Goal: Obtain resource: Download file/media

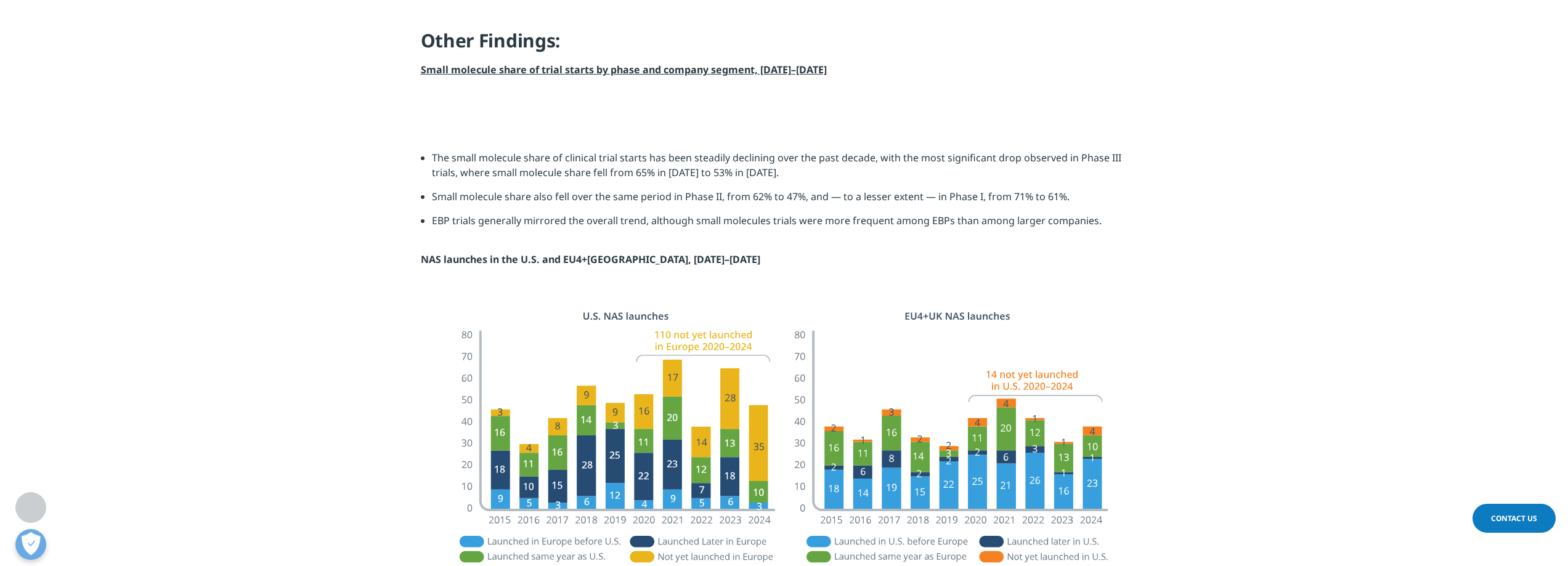
scroll to position [1603, 0]
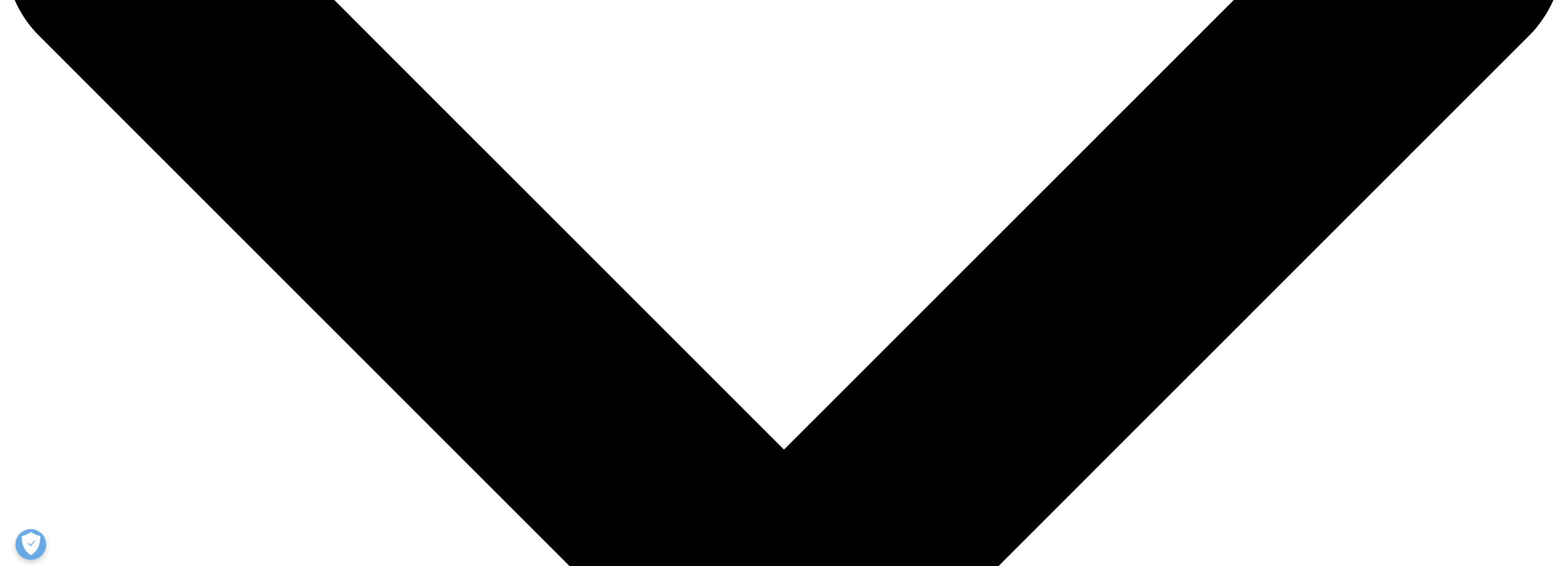
scroll to position [490, 0]
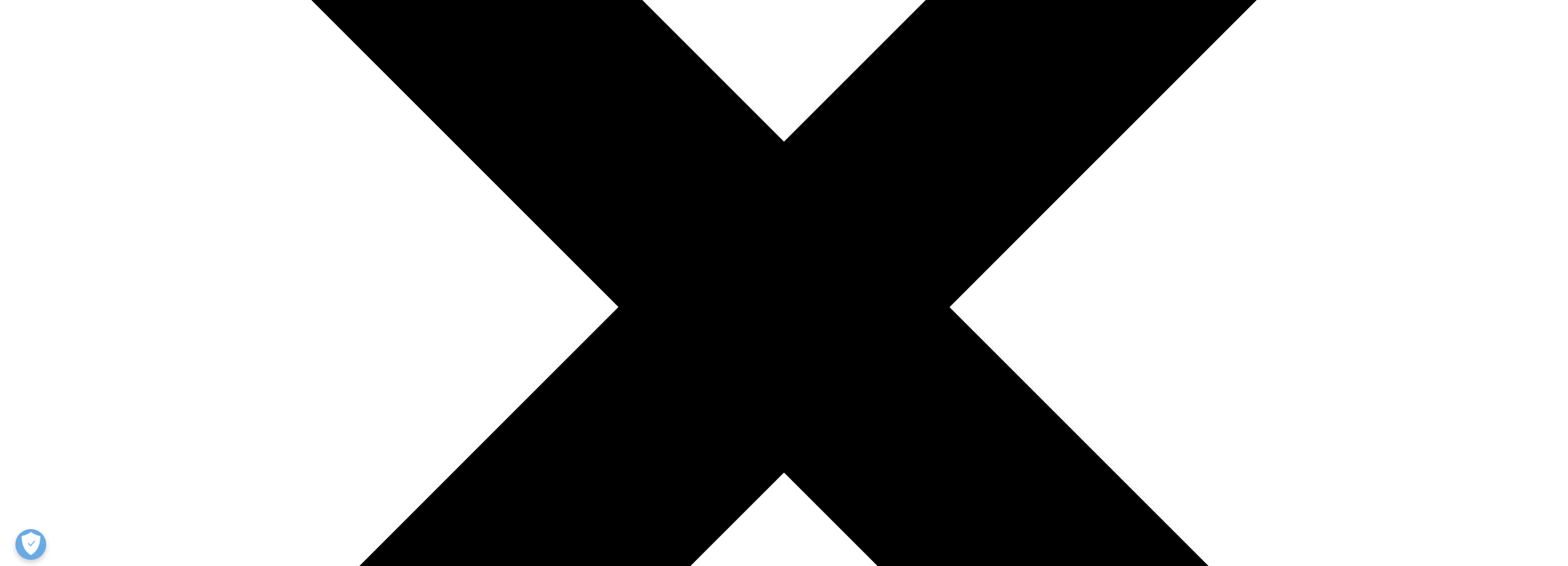
type input "saralin"
type input "davis"
type input "saralindavis@gmail.com"
select select "[GEOGRAPHIC_DATA]"
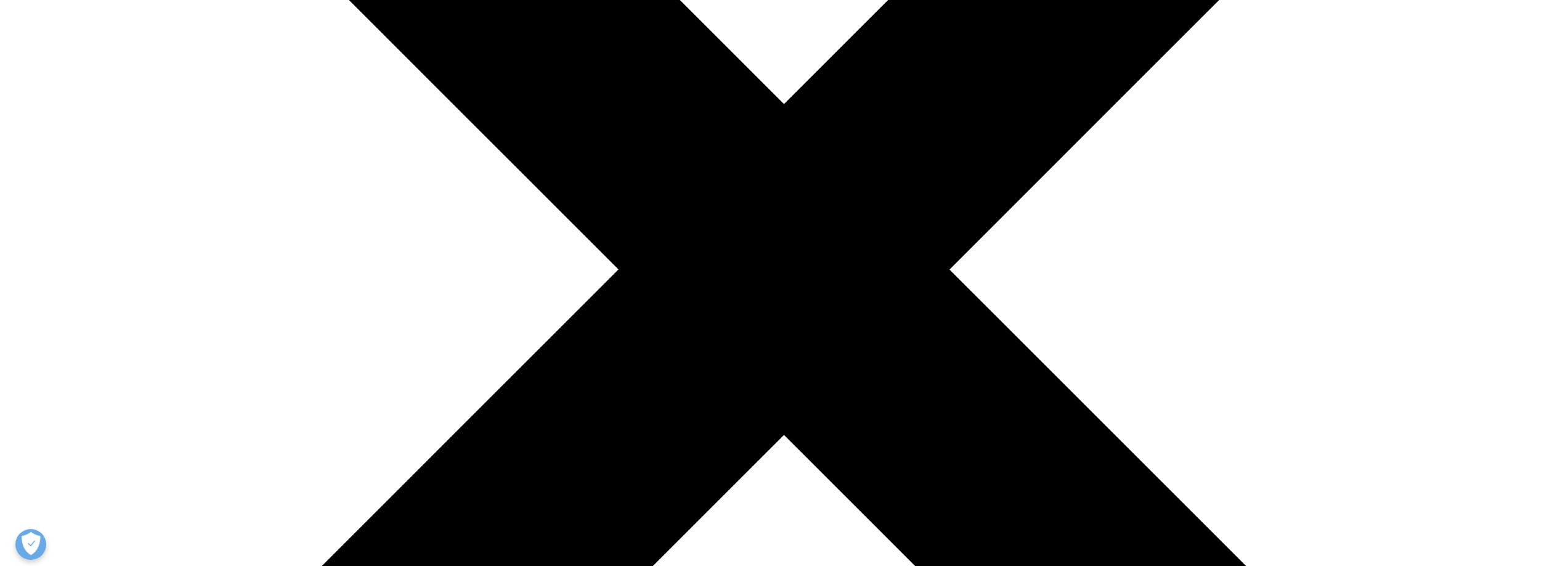
scroll to position [613, 0]
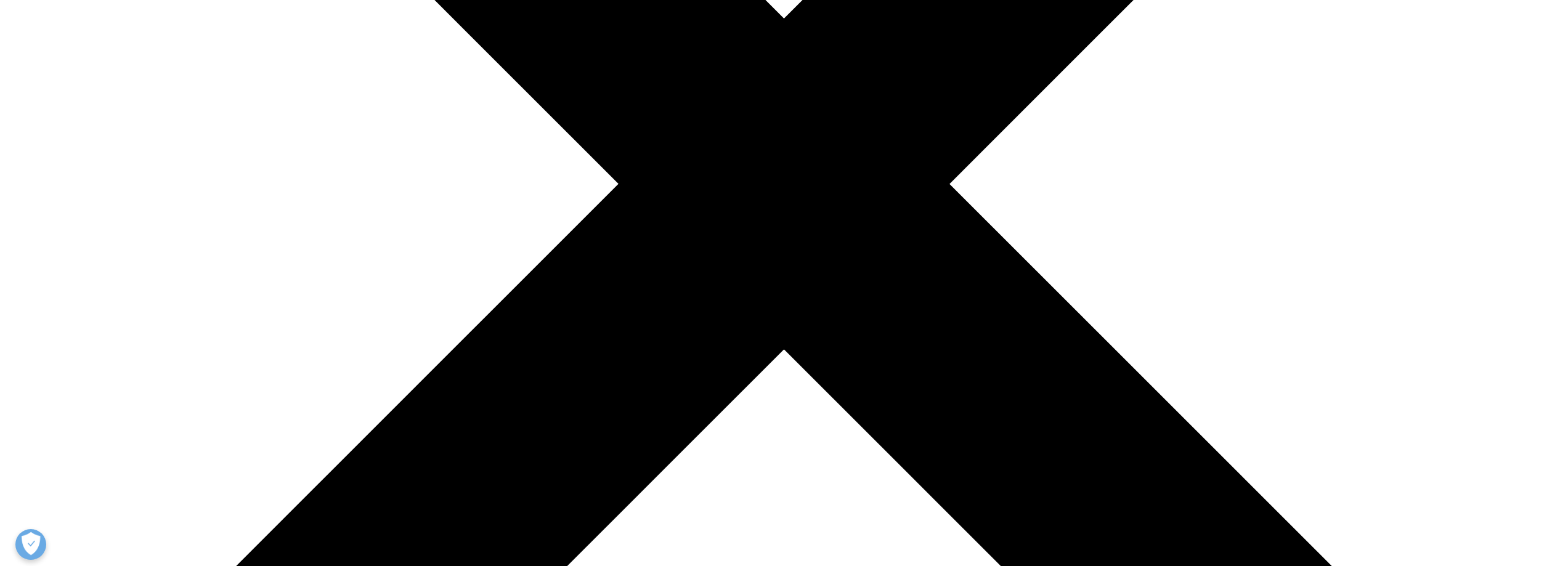
type input "Corporate Strategy"
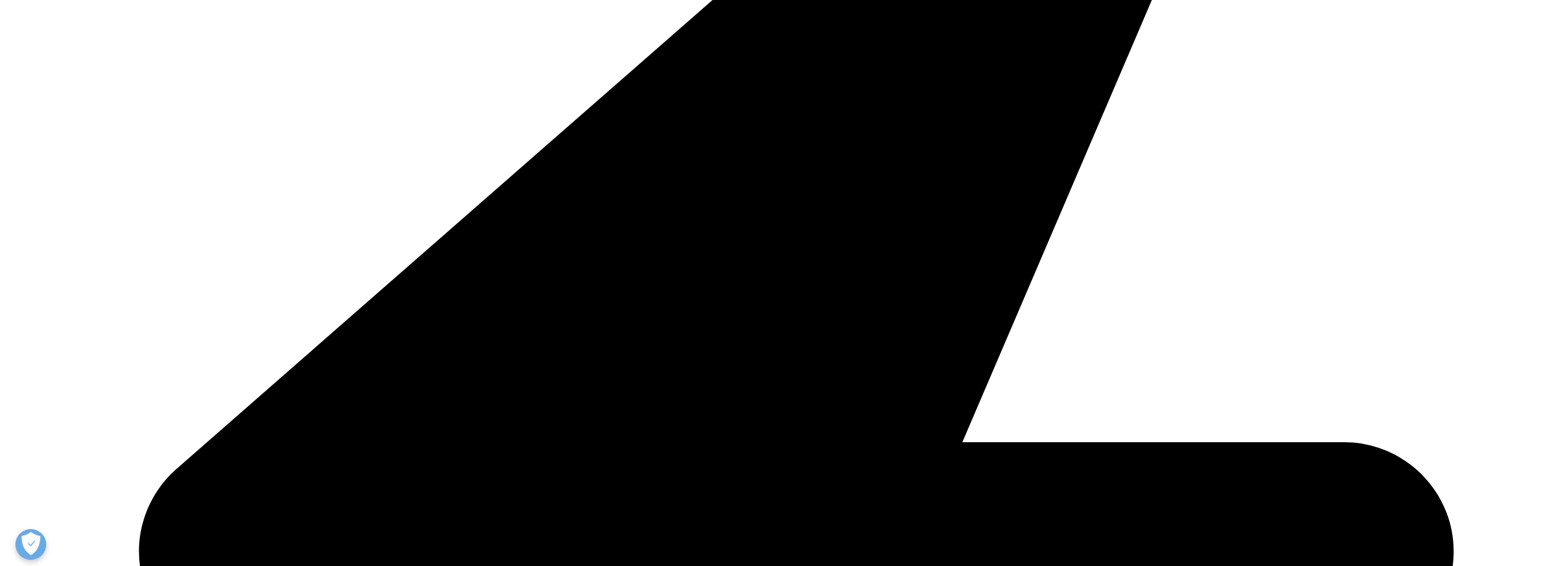
type input "AbbVie"
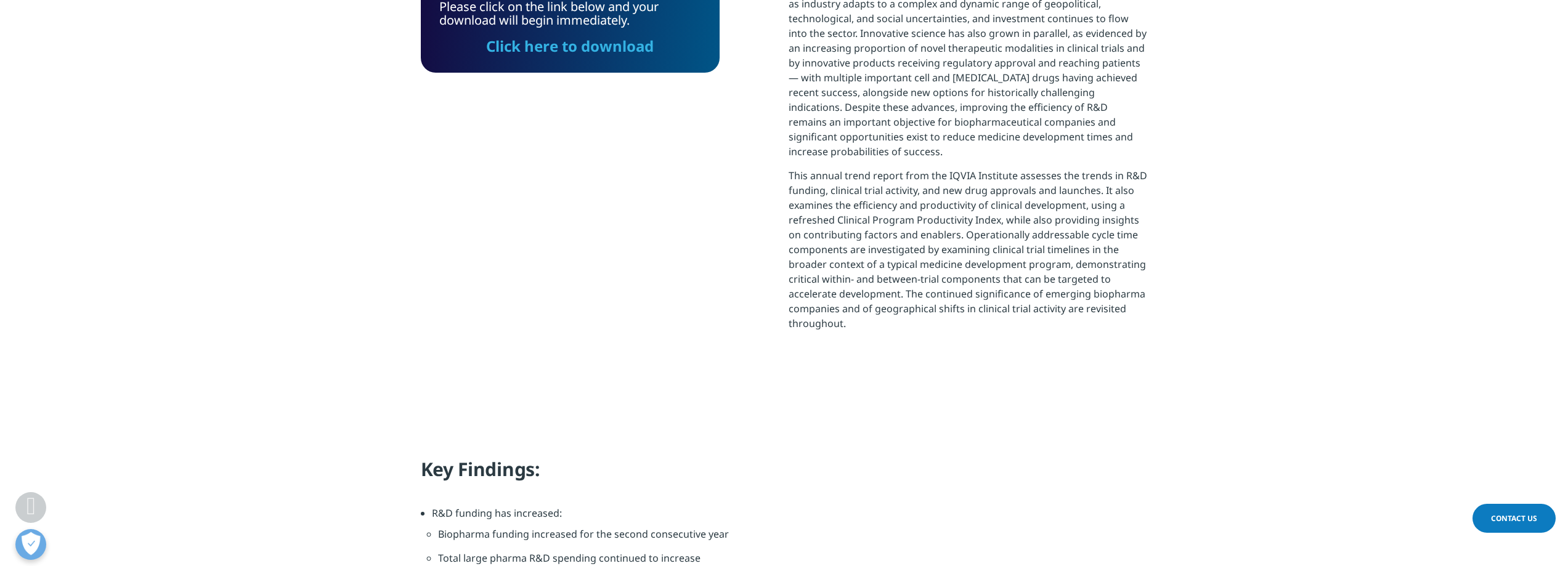
scroll to position [372, 0]
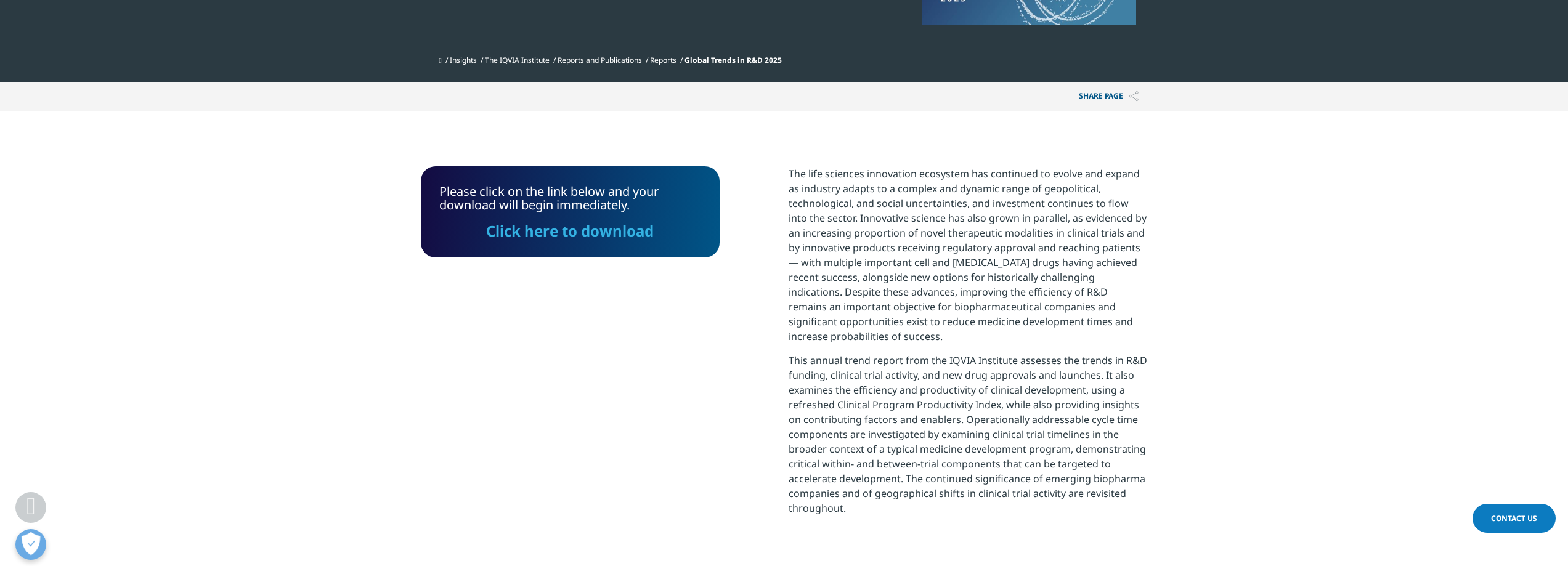
click at [603, 234] on link "Click here to download" at bounding box center [569, 230] width 168 height 20
